Goal: Task Accomplishment & Management: Manage account settings

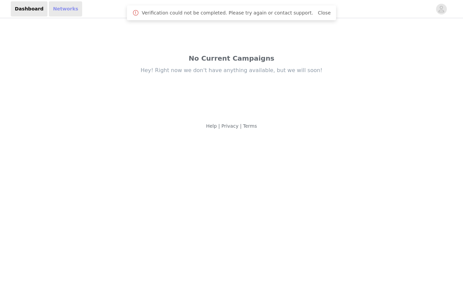
click at [62, 13] on link "Networks" at bounding box center [65, 8] width 33 height 15
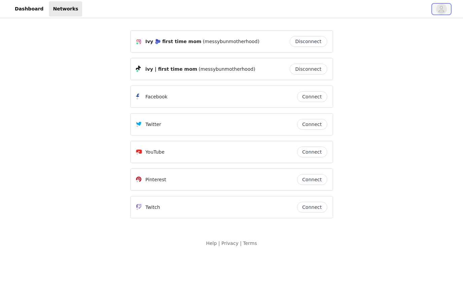
click at [442, 7] on icon "avatar" at bounding box center [441, 9] width 6 height 11
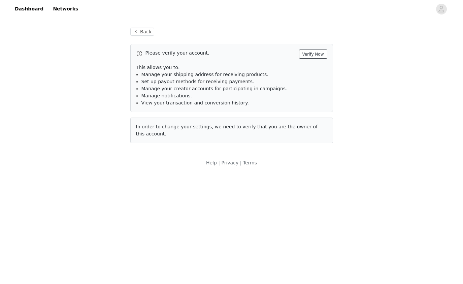
click at [311, 54] on button "Verify Now" at bounding box center [313, 53] width 28 height 9
